Goal: Transaction & Acquisition: Purchase product/service

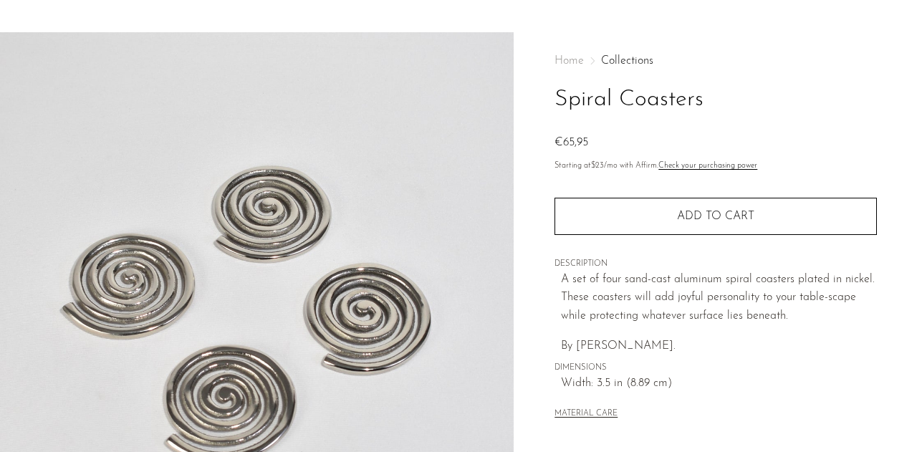
scroll to position [34, 0]
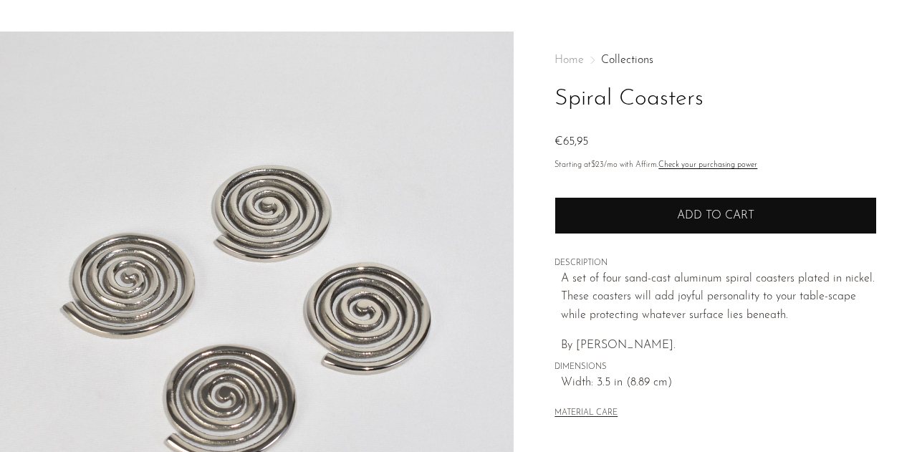
click at [712, 219] on span "Add to cart" at bounding box center [715, 215] width 77 height 11
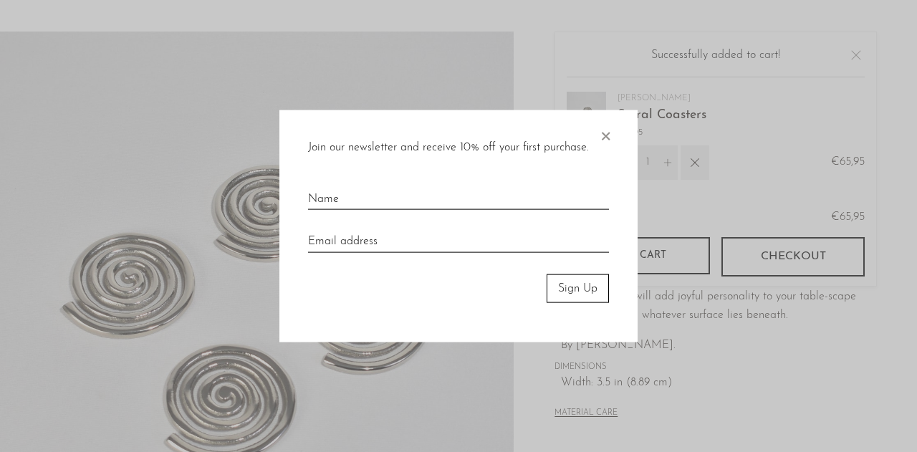
click at [607, 139] on span "×" at bounding box center [605, 133] width 14 height 46
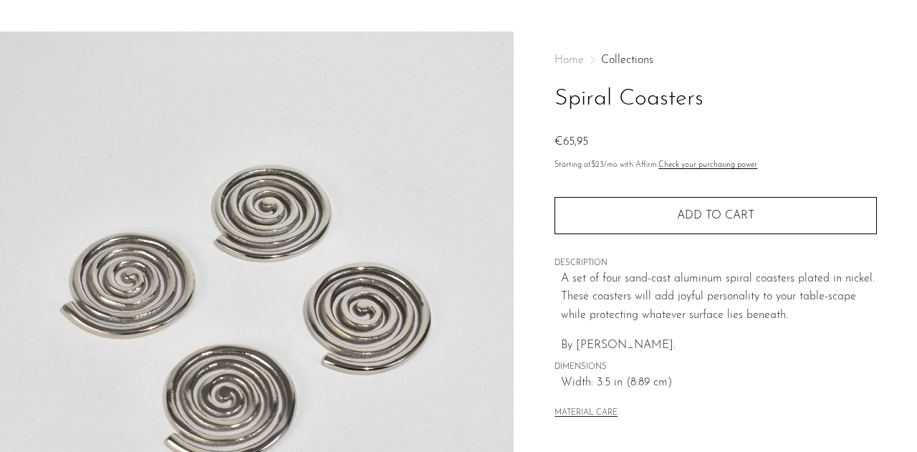
scroll to position [0, 0]
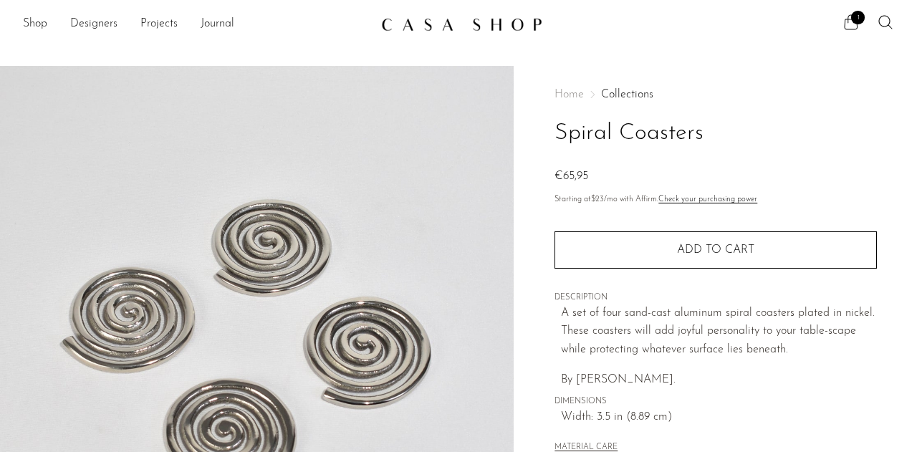
click at [845, 26] on icon at bounding box center [850, 22] width 17 height 17
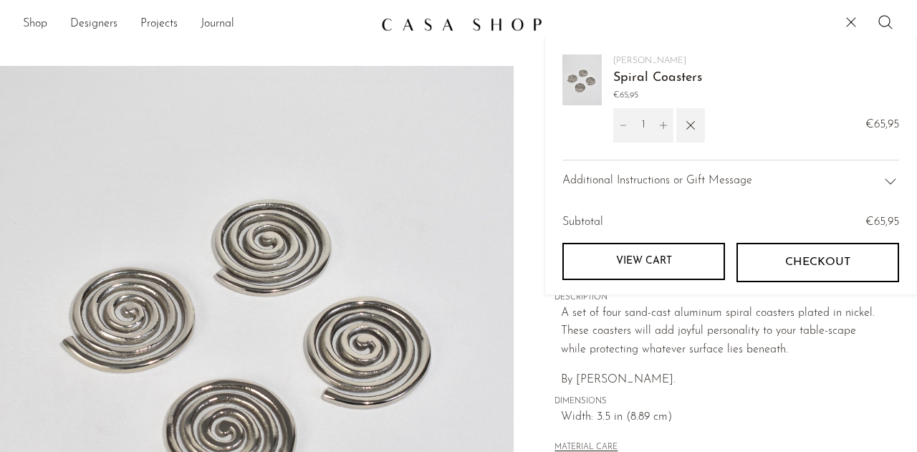
click at [790, 259] on span "Checkout" at bounding box center [817, 263] width 65 height 14
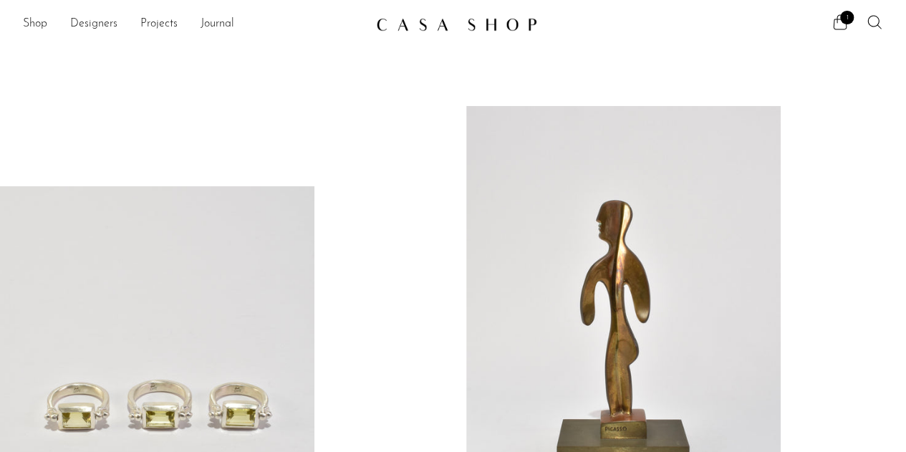
click at [451, 23] on img at bounding box center [456, 24] width 161 height 14
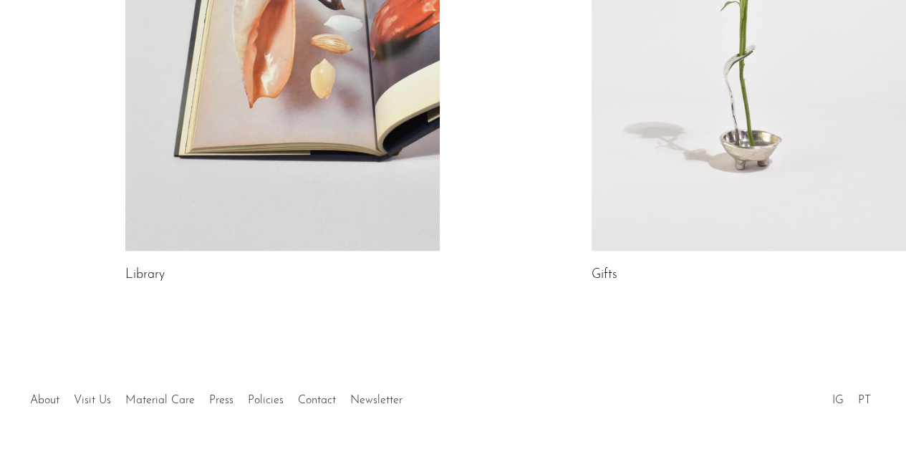
scroll to position [974, 0]
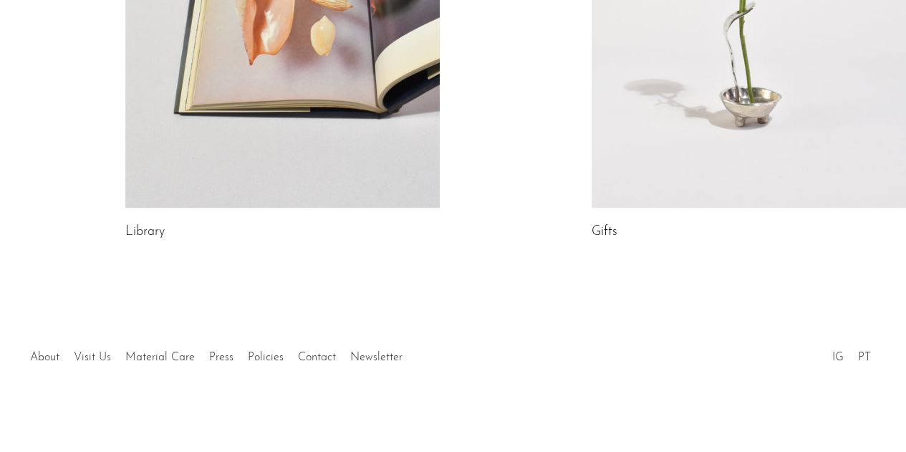
click at [85, 357] on link "Visit Us" at bounding box center [92, 357] width 37 height 11
